Goal: Task Accomplishment & Management: Use online tool/utility

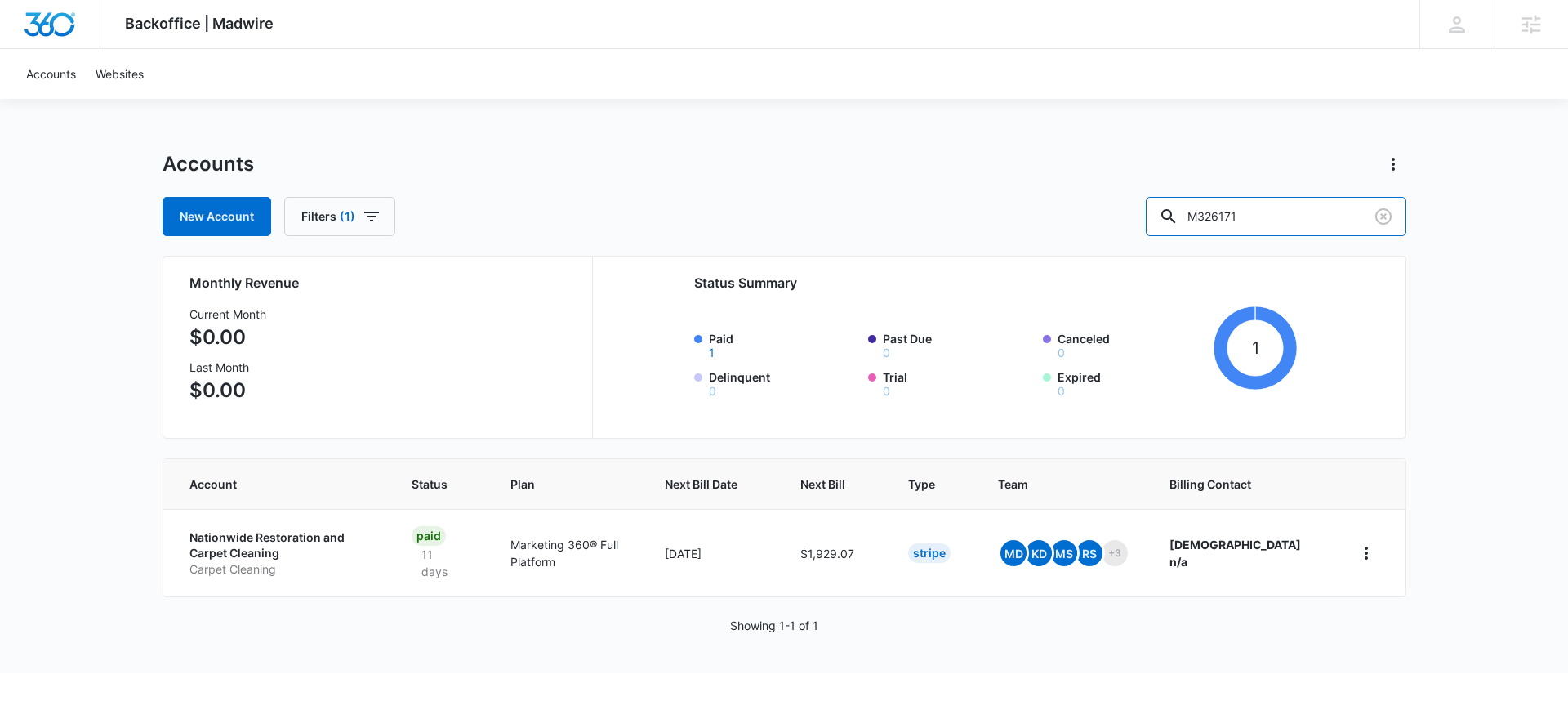
drag, startPoint x: 1282, startPoint y: 216, endPoint x: 1162, endPoint y: 219, distance: 120.0
click at [1162, 219] on div "New Account Filters (1) M326171" at bounding box center [784, 216] width 1243 height 39
paste input "TODO | Endure Athletics Co. M337472 | WS360SA 09/04/25"
click at [1320, 209] on input "M337472" at bounding box center [1276, 216] width 260 height 39
type input "M337472"
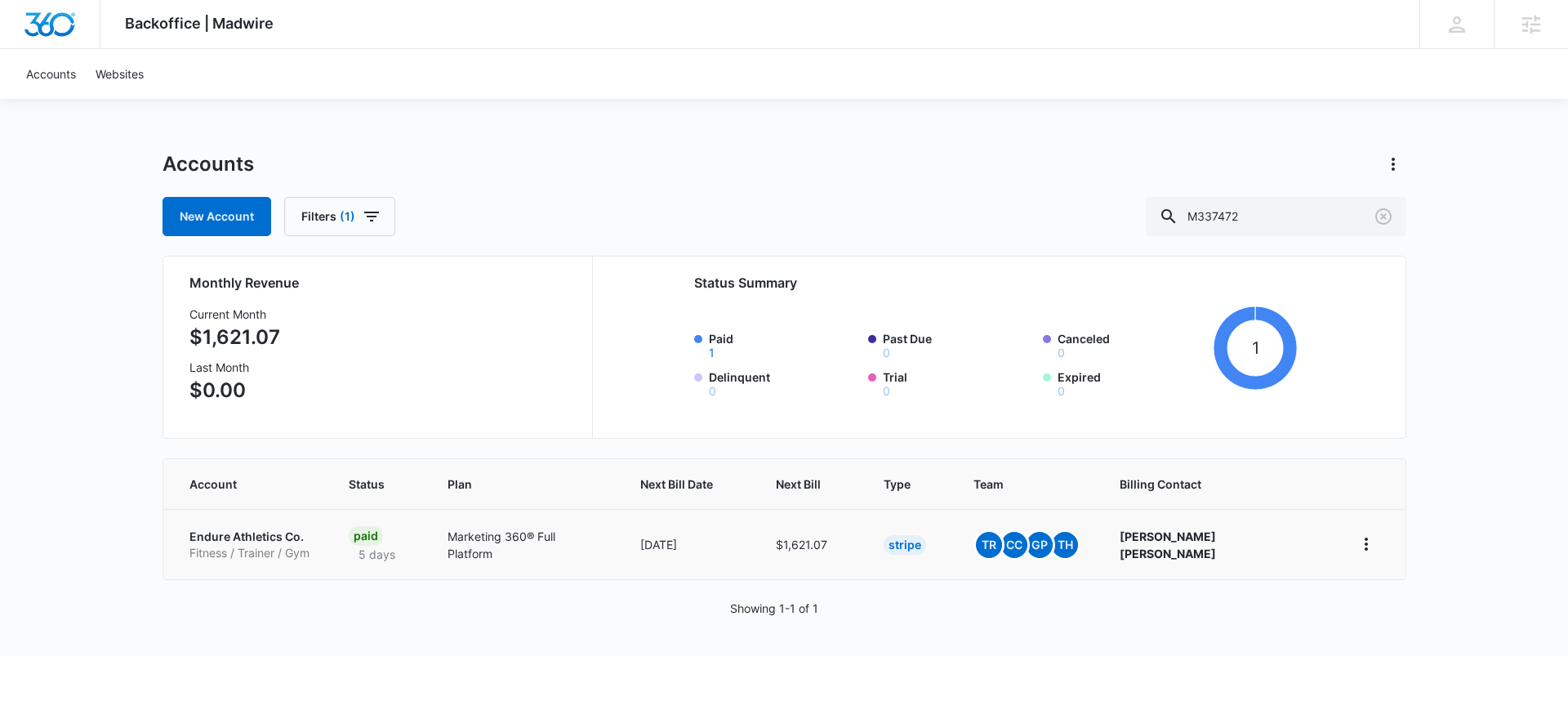
click at [278, 538] on p "Endure Athletics Co." at bounding box center [249, 536] width 120 height 16
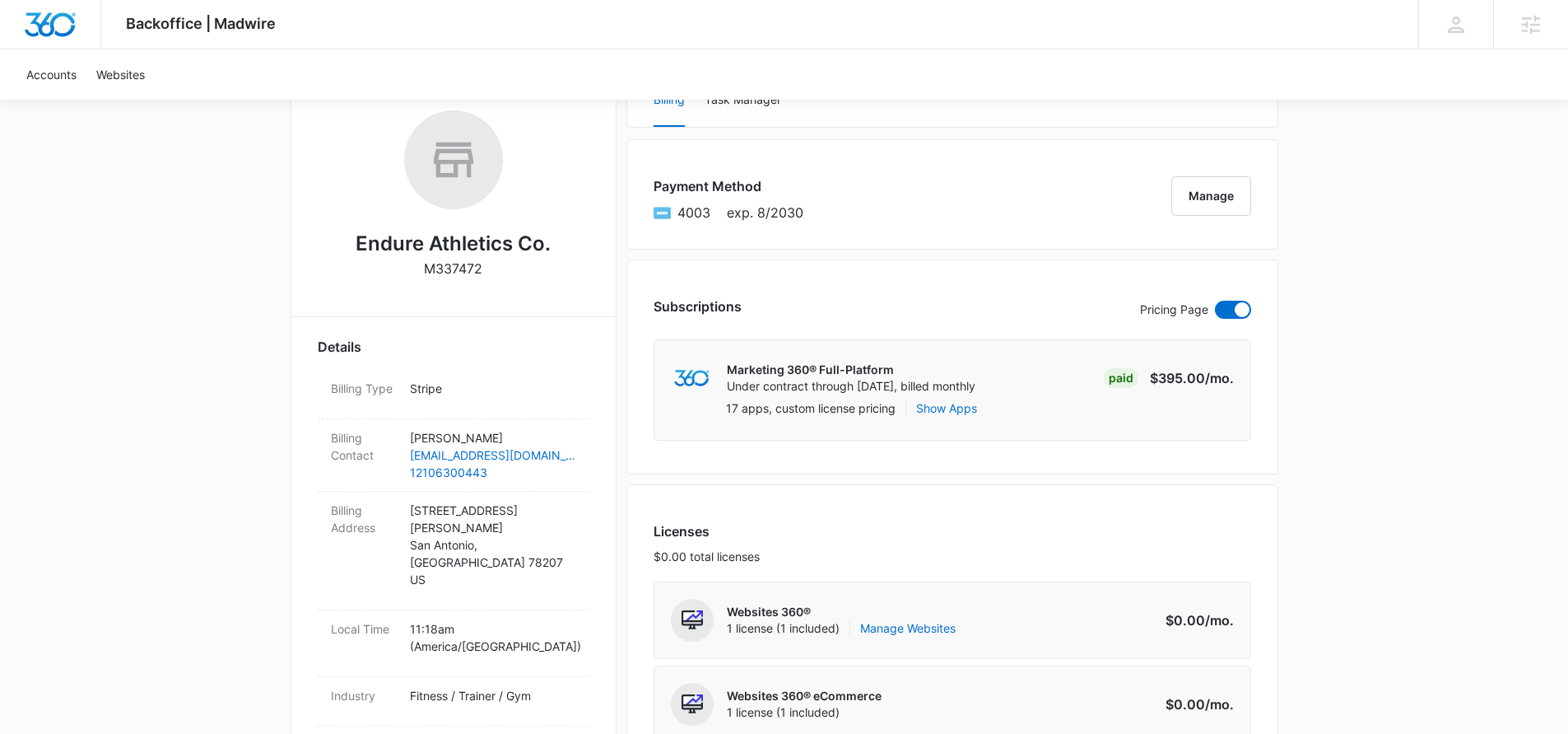
scroll to position [256, 0]
click at [919, 631] on link "Manage Websites" at bounding box center [907, 628] width 95 height 17
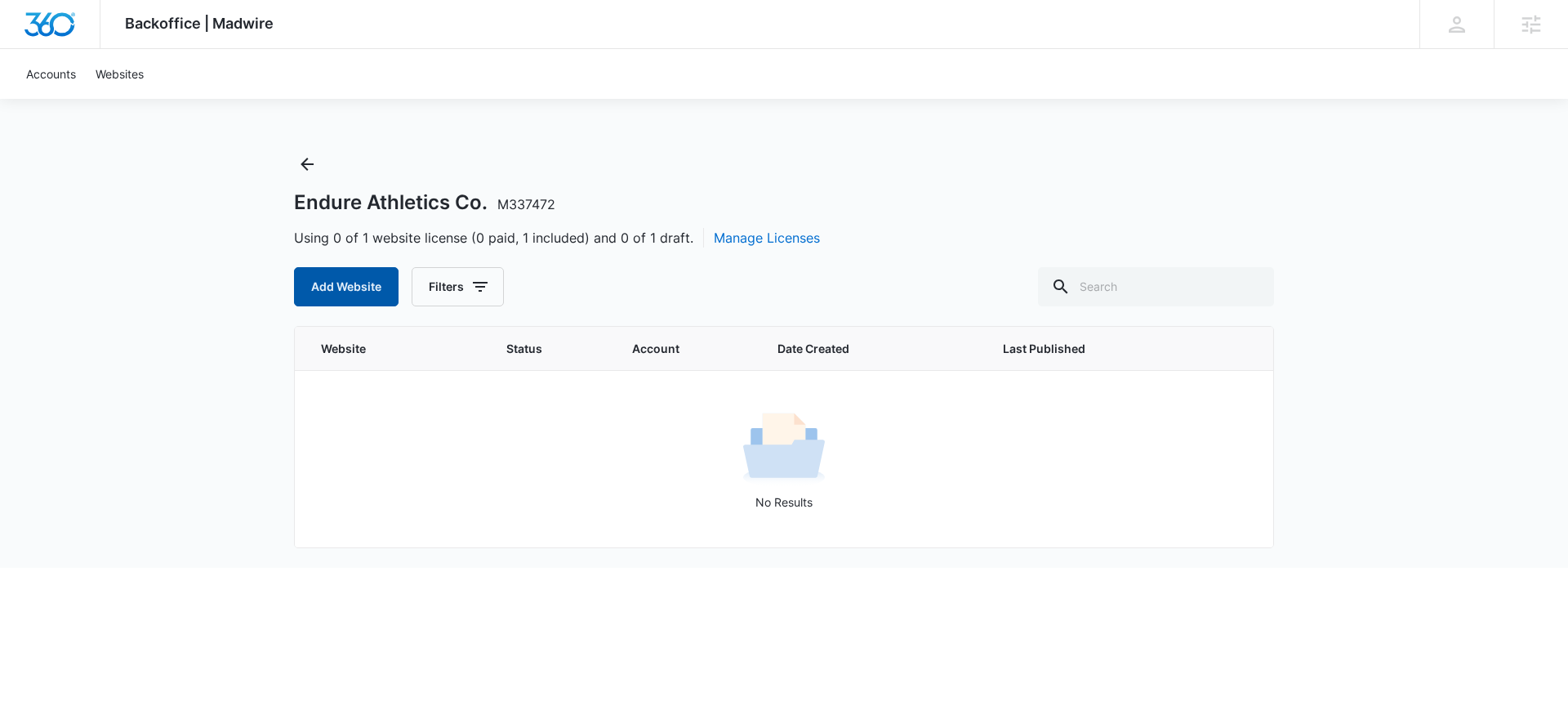
click at [348, 293] on button "Add Website" at bounding box center [346, 287] width 105 height 39
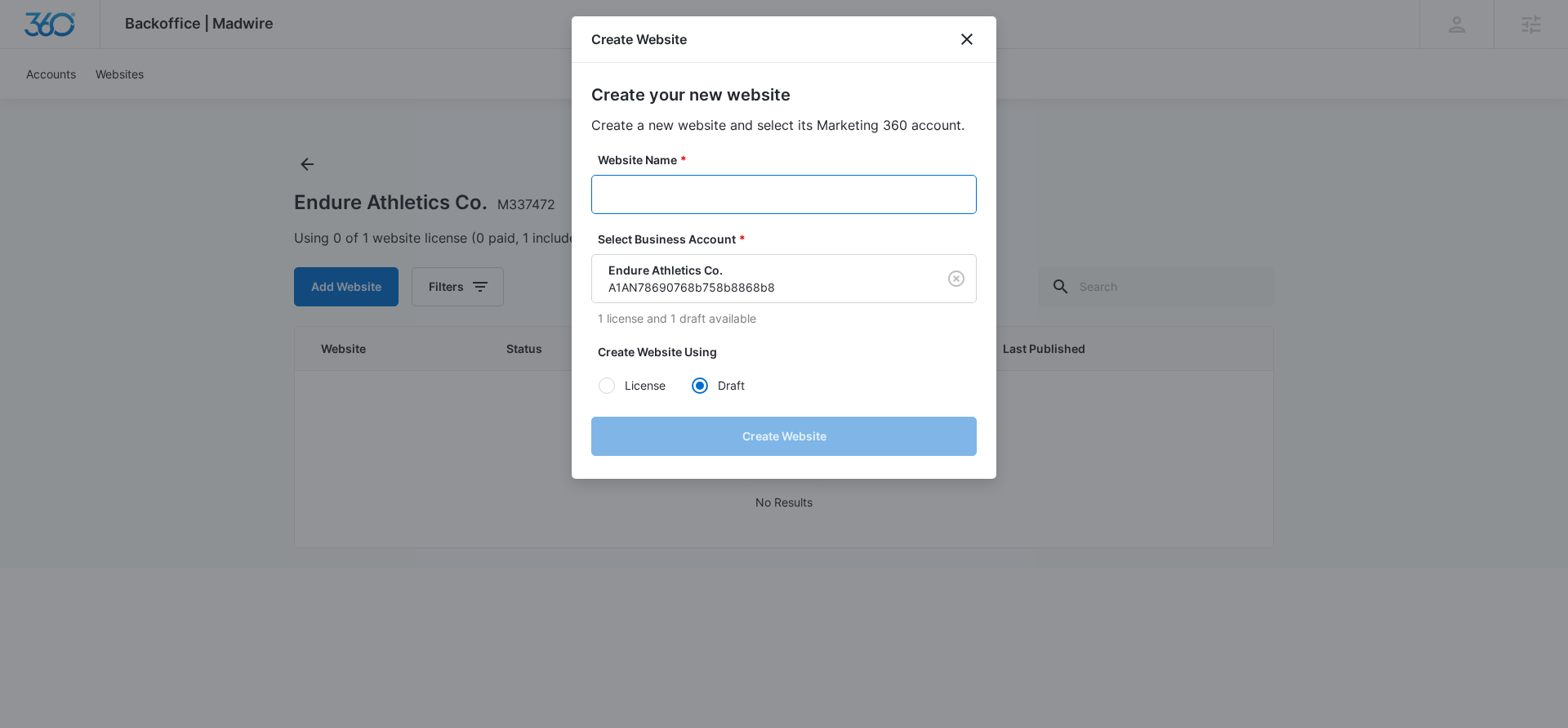
click at [717, 191] on input "Website Name *" at bounding box center [783, 194] width 385 height 39
paste input "TODO | Endure Athletics Co. M337472 | WS360SA 09/04/25"
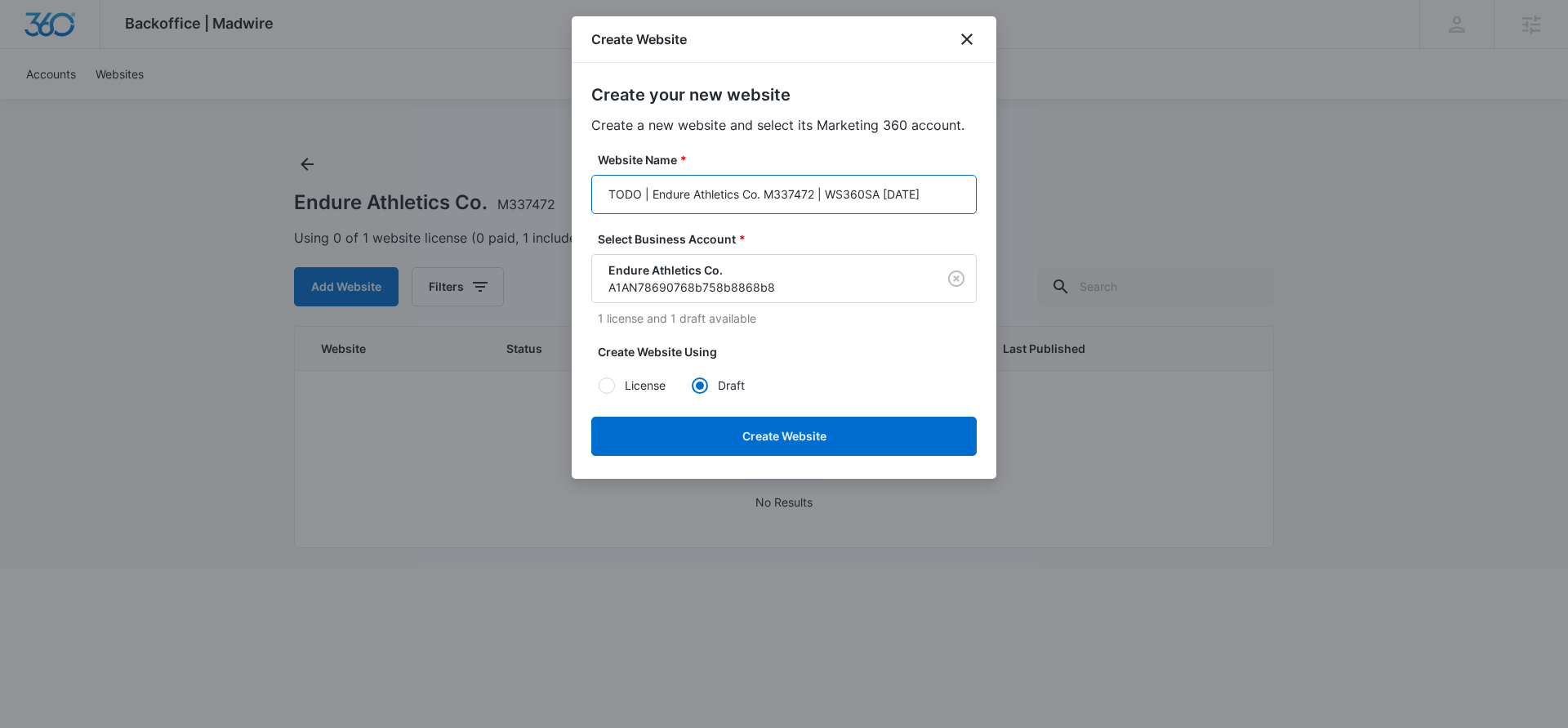
drag, startPoint x: 651, startPoint y: 192, endPoint x: 597, endPoint y: 193, distance: 54.0
click at [597, 193] on input "TODO | Endure Athletics Co. M337472 | WS360SA 09/04/25" at bounding box center [783, 194] width 385 height 39
drag, startPoint x: 773, startPoint y: 193, endPoint x: 725, endPoint y: 193, distance: 48.0
click at [725, 193] on input "Endure Athletics Co. M337472 | WS360SA 09/04/25" at bounding box center [783, 194] width 385 height 39
click at [915, 205] on input "Endure Athletics Co. M337472 | WS360SA 09/04/25" at bounding box center [783, 194] width 385 height 39
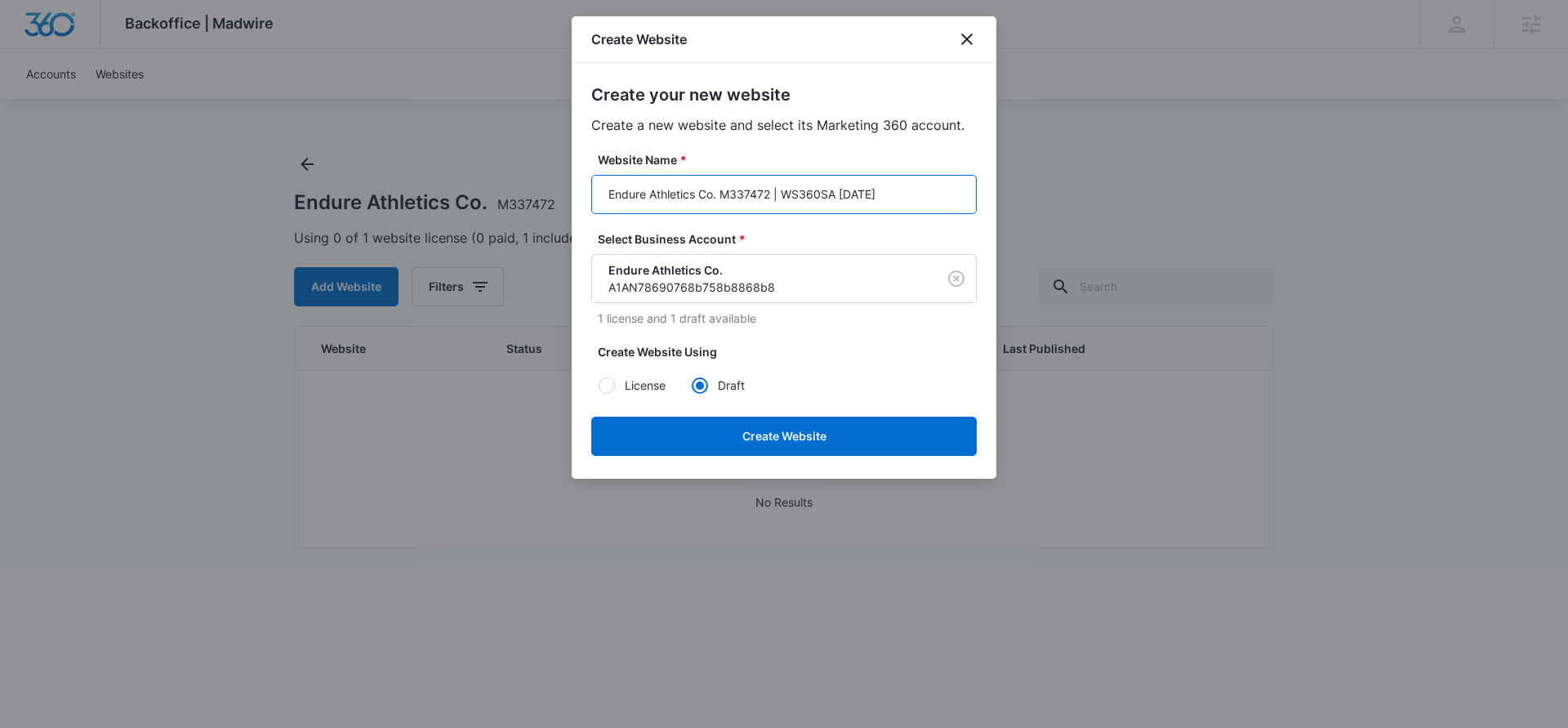
drag, startPoint x: 794, startPoint y: 178, endPoint x: 720, endPoint y: 187, distance: 74.5
click at [720, 187] on input "Endure Athletics Co. M337472 | WS360SA 09/04/25" at bounding box center [783, 194] width 385 height 39
click at [601, 193] on input "Endure Athletics Co." at bounding box center [783, 194] width 385 height 39
paste input "M337472"
click at [810, 200] on input "M337472 - Endure Athletics Co." at bounding box center [783, 194] width 385 height 39
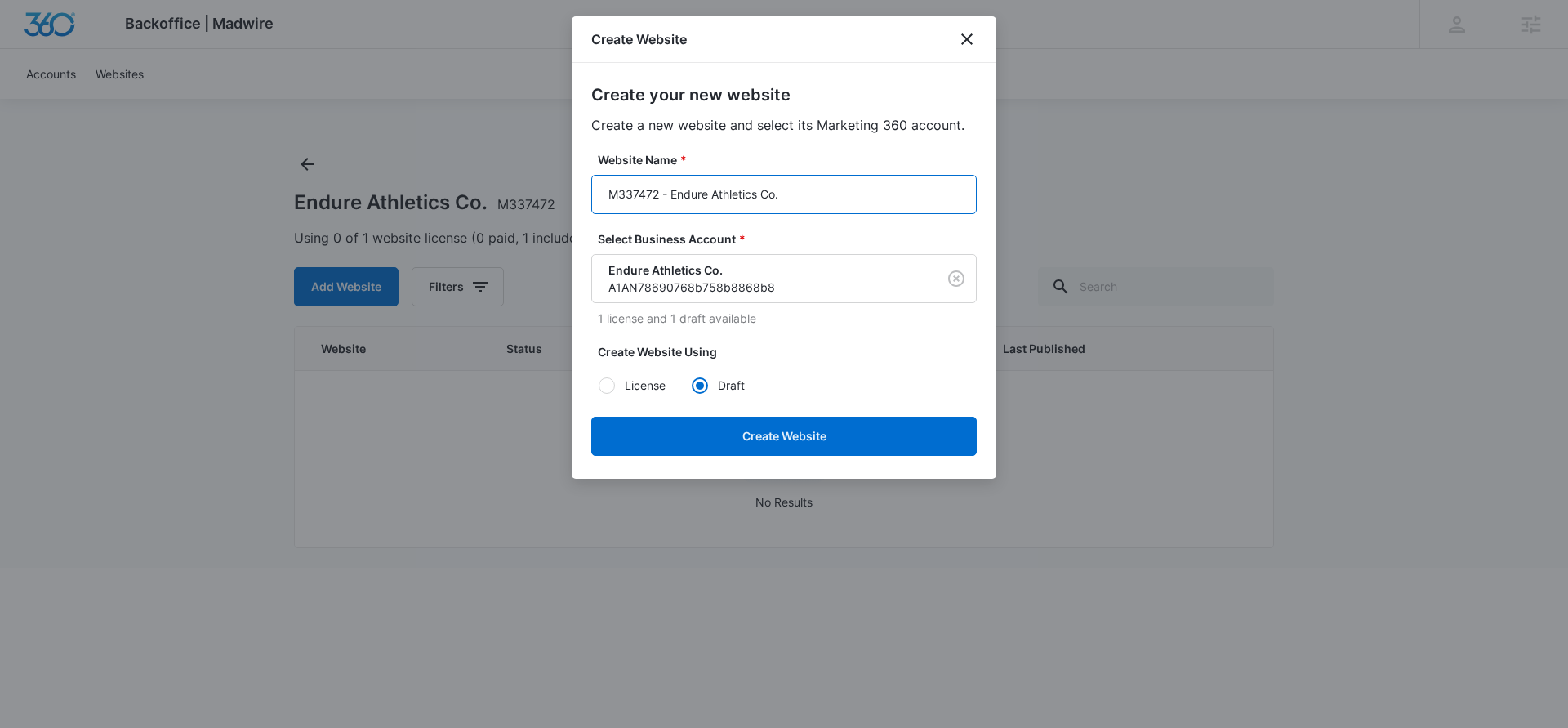
type input "M337472 - Endure Athletics Co."
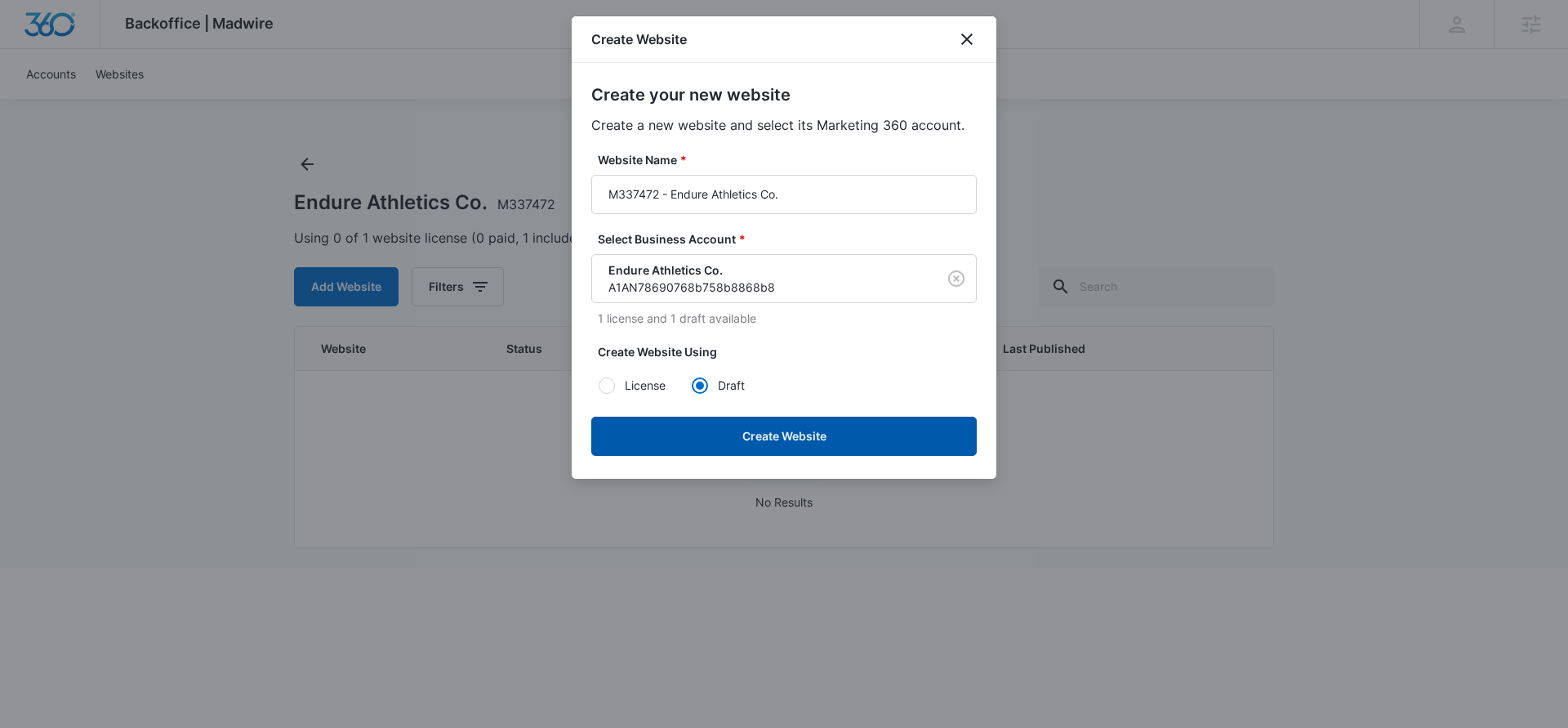
click at [832, 446] on button "Create Website" at bounding box center [783, 435] width 385 height 39
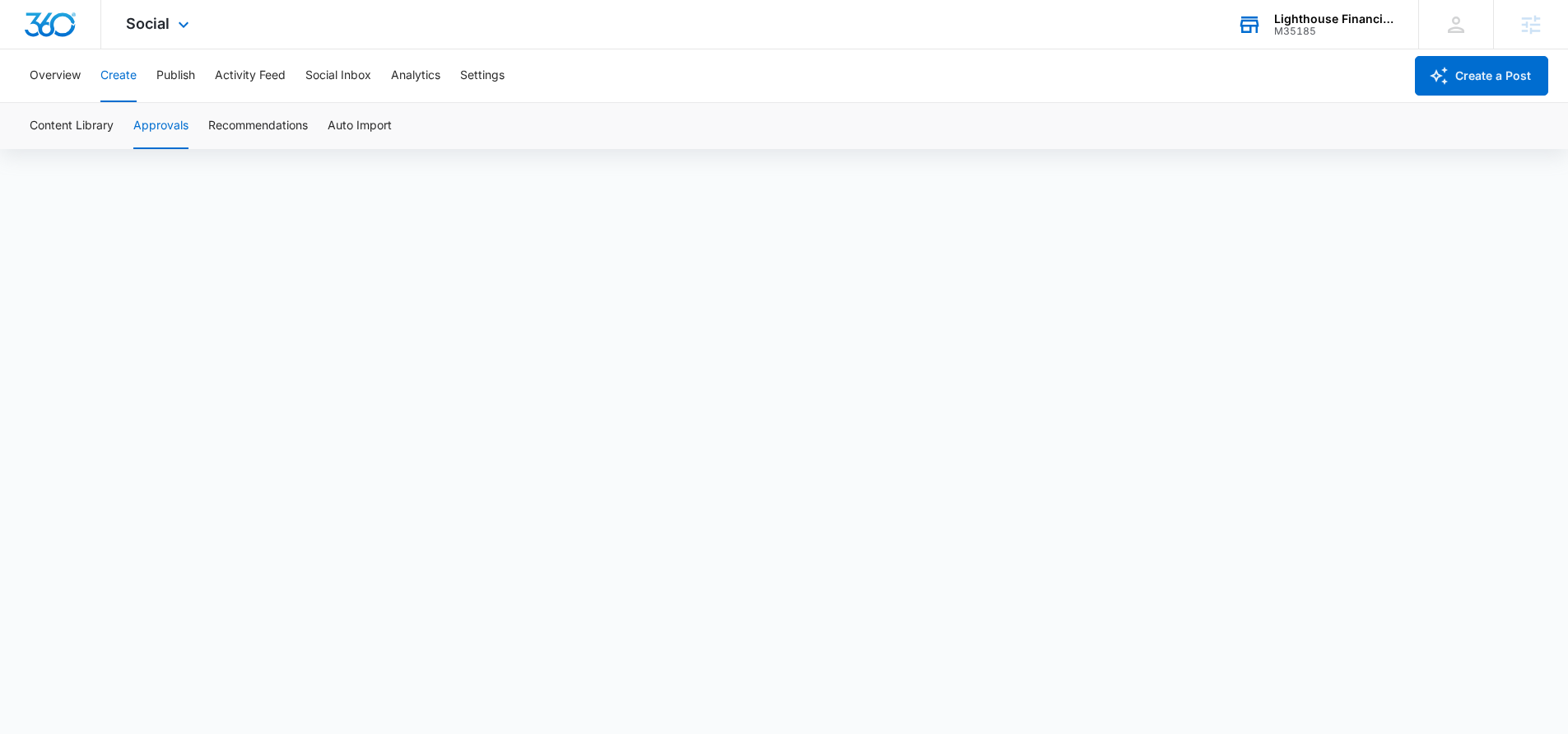
click at [1320, 36] on div "M35185" at bounding box center [1335, 31] width 120 height 11
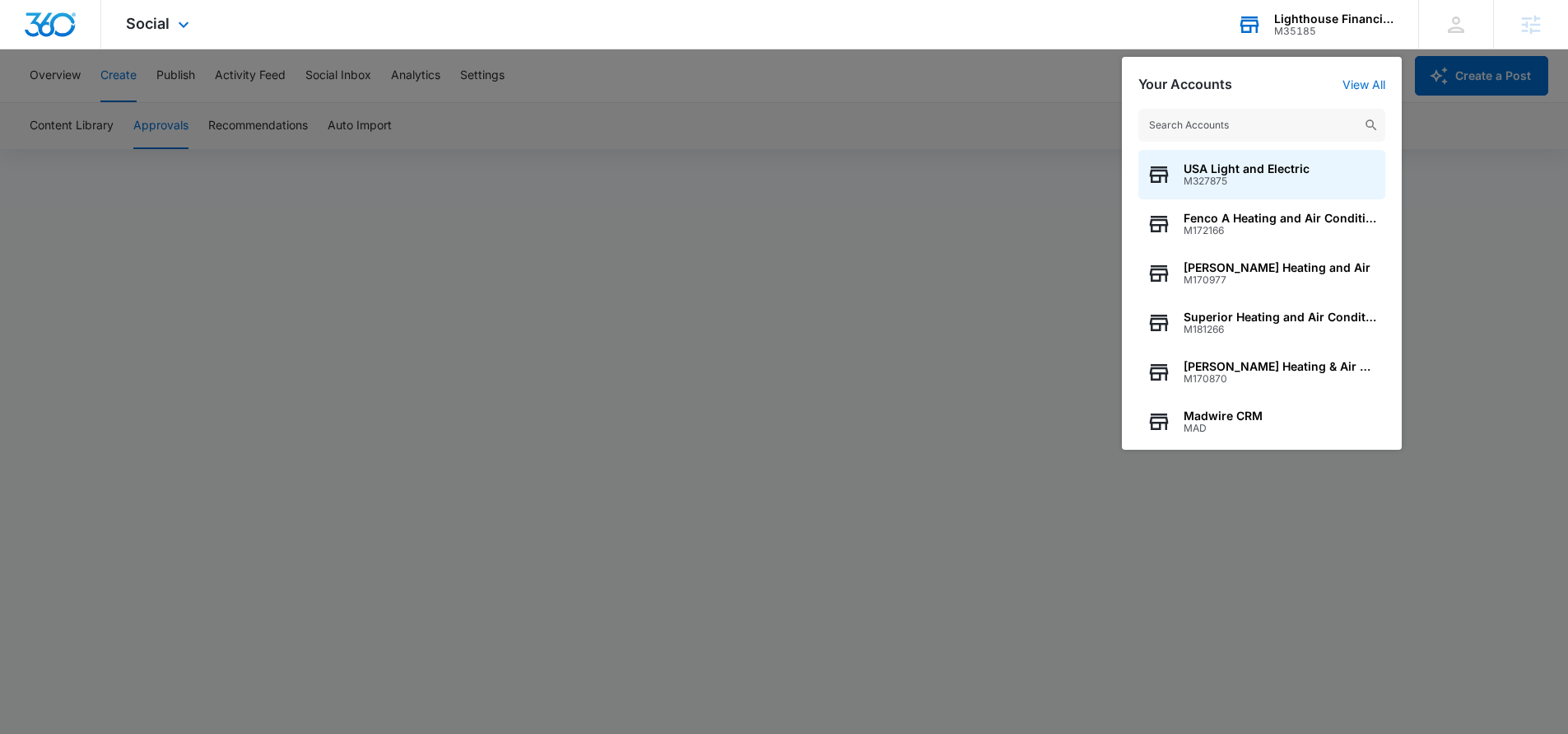
click at [1277, 135] on input "text" at bounding box center [1262, 126] width 247 height 33
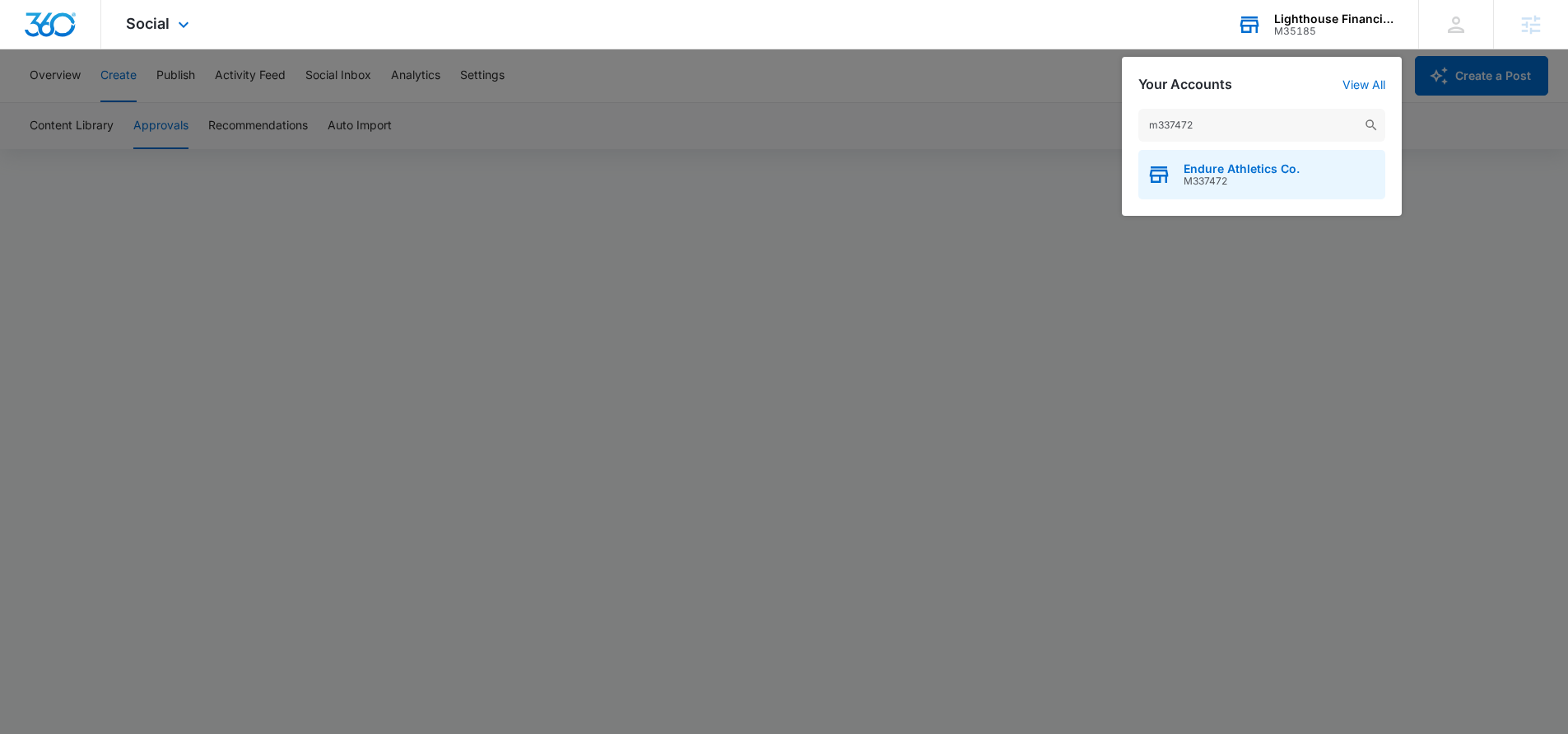
type input "m337472"
click at [1276, 179] on span "M337472" at bounding box center [1242, 181] width 116 height 11
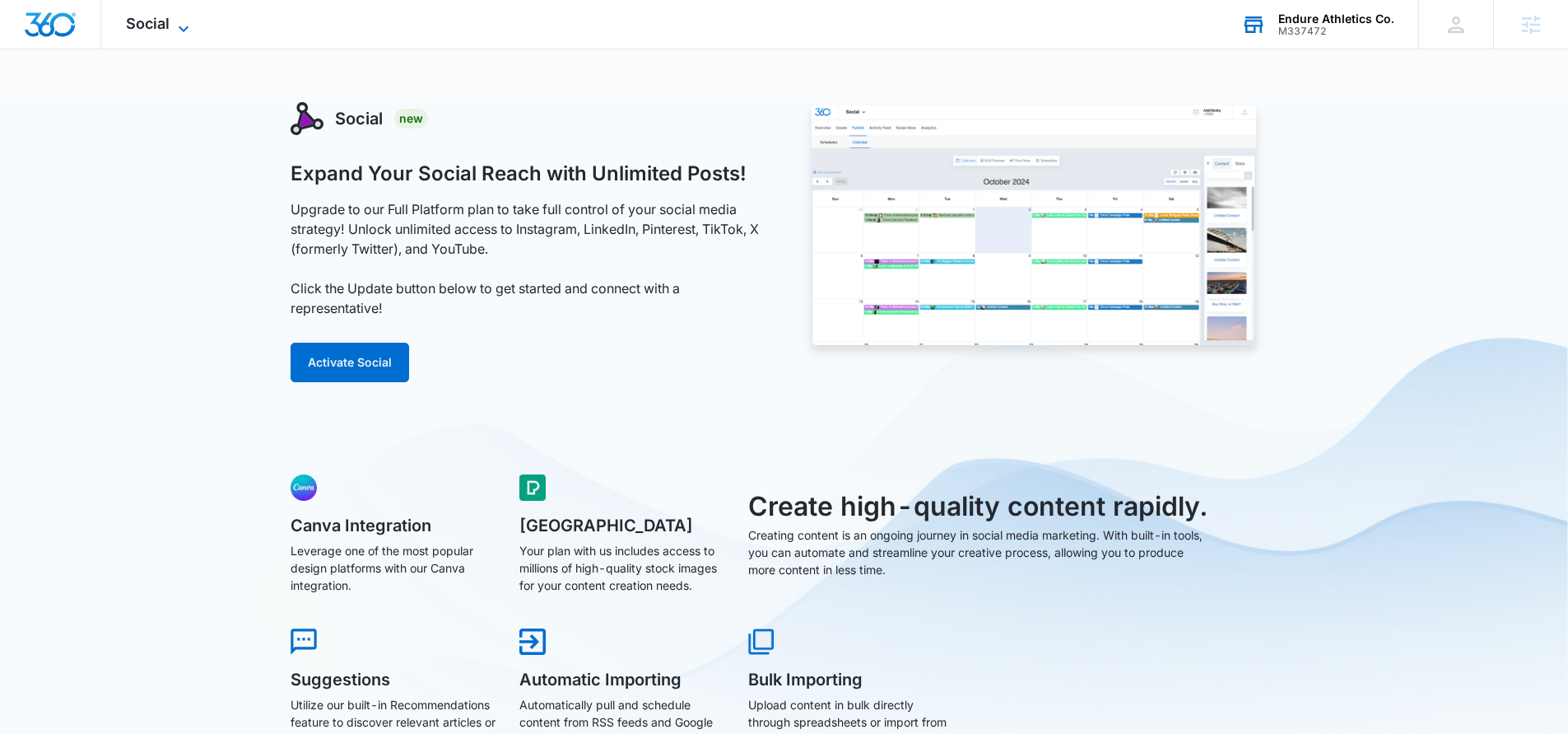
click at [182, 21] on icon at bounding box center [183, 29] width 20 height 20
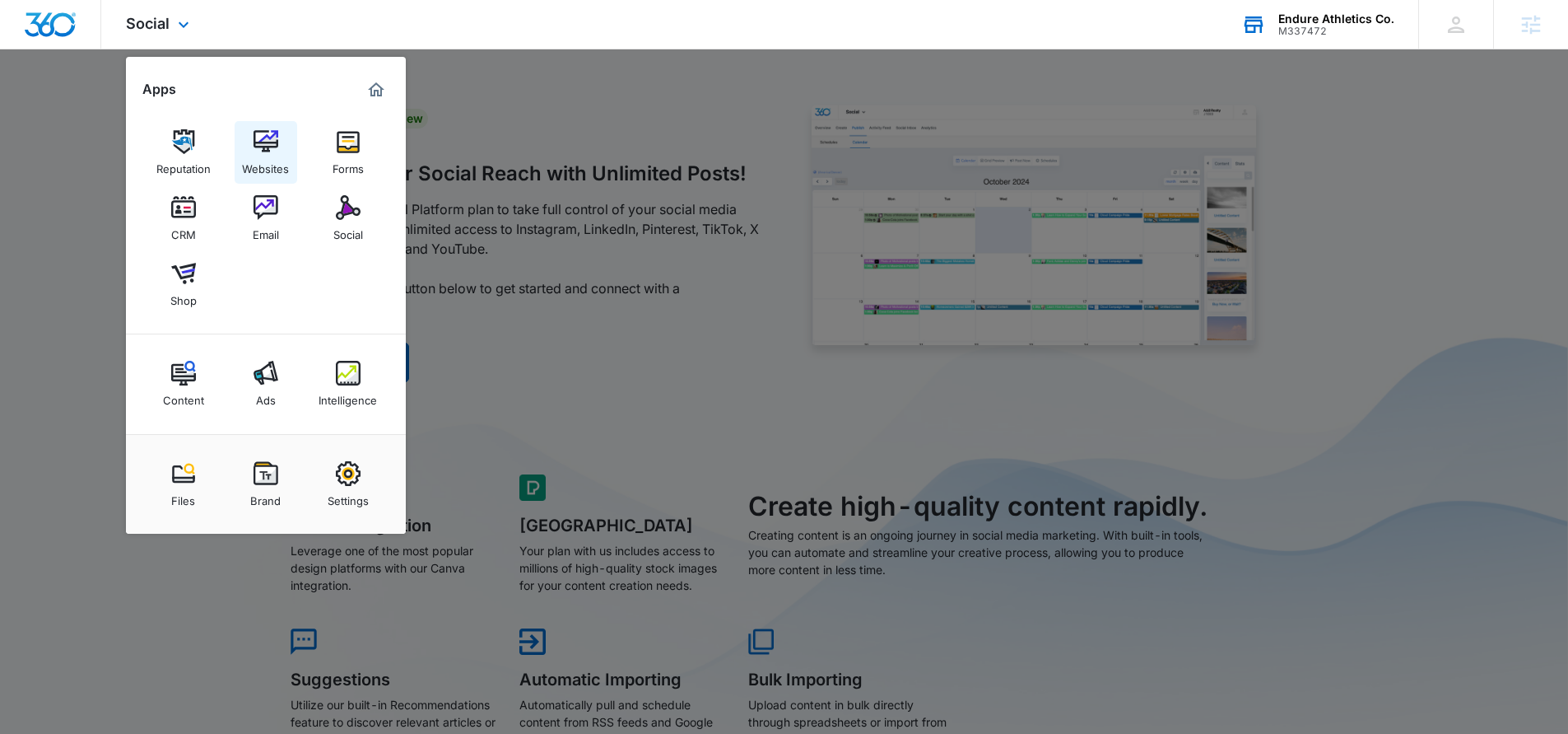
click at [276, 167] on div "Websites" at bounding box center [265, 164] width 47 height 22
